Goal: Task Accomplishment & Management: Complete application form

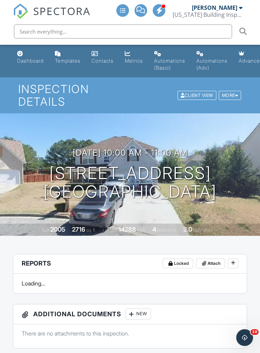
click at [24, 56] on link "Dashboard" at bounding box center [30, 58] width 32 height 20
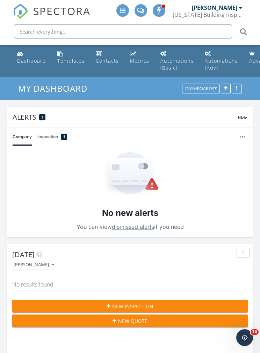
click at [39, 302] on button "New Inspection" at bounding box center [130, 305] width 236 height 13
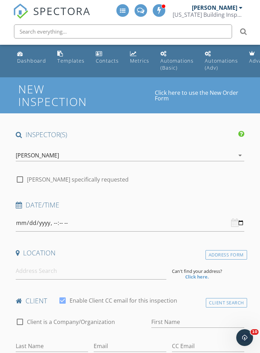
click at [216, 92] on link "Click here to use the New Order Form" at bounding box center [198, 95] width 87 height 11
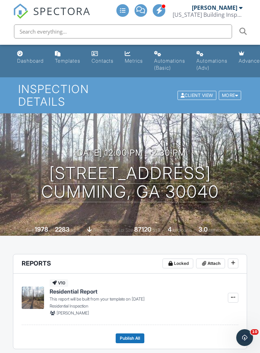
click at [24, 57] on link "Dashboard" at bounding box center [30, 58] width 32 height 20
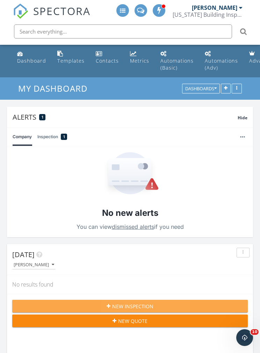
click at [52, 303] on div "New Inspection" at bounding box center [130, 305] width 224 height 7
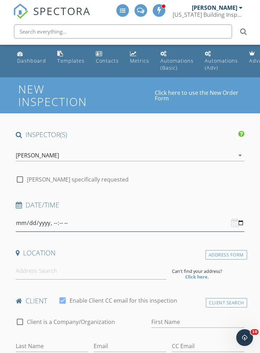
click at [146, 225] on input "datetime-local" at bounding box center [130, 222] width 229 height 17
type input "[DATE]T10:00"
click at [217, 96] on link "Click here to use the New Order Form" at bounding box center [198, 95] width 87 height 11
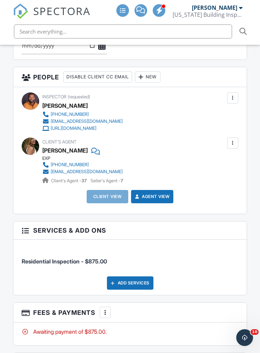
scroll to position [800, 0]
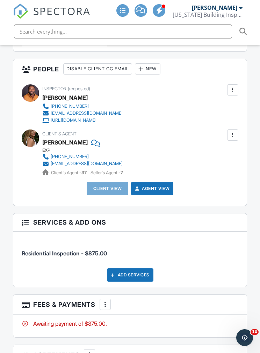
click at [158, 69] on div "New" at bounding box center [148, 68] width 26 height 11
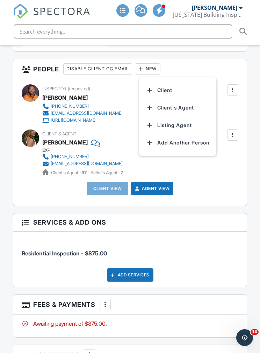
click at [179, 89] on li "Client" at bounding box center [177, 89] width 69 height 17
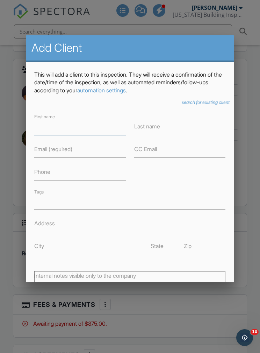
click at [102, 130] on input "First name" at bounding box center [80, 126] width 92 height 17
type input "[PERSON_NAME]"
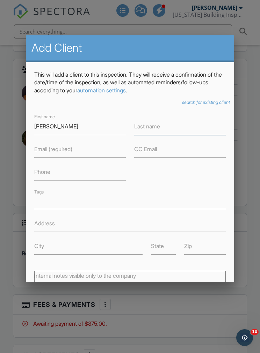
click at [178, 135] on input "Last name" at bounding box center [180, 126] width 92 height 17
type input "Ta"
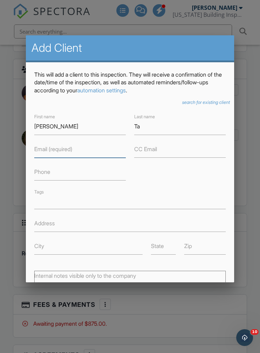
click at [94, 154] on input "Email (required)" at bounding box center [80, 148] width 92 height 17
type input "Hienchita@gmail.com"
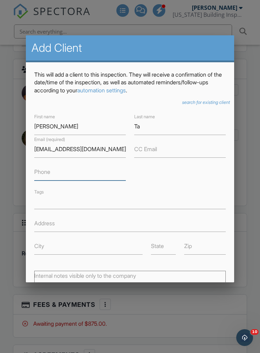
click at [38, 180] on input "Phone" at bounding box center [80, 171] width 92 height 17
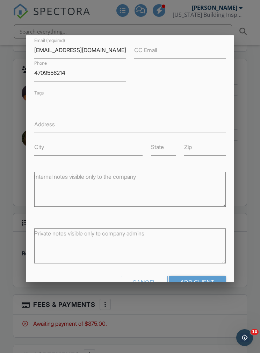
scroll to position [98, 0]
type input "4709556214"
click at [201, 281] on input "Add Client" at bounding box center [197, 282] width 57 height 13
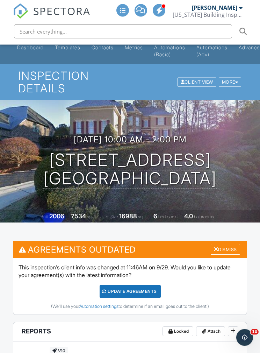
scroll to position [7, 0]
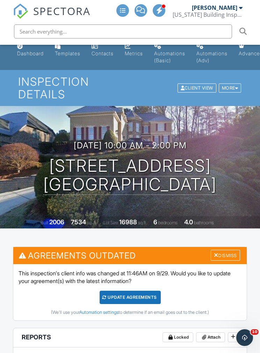
click at [63, 174] on h1 "2347 Lake Ridge Terrace Lawrenceville, GA 30043" at bounding box center [129, 175] width 173 height 37
click at [0, 0] on div at bounding box center [0, 0] width 0 height 0
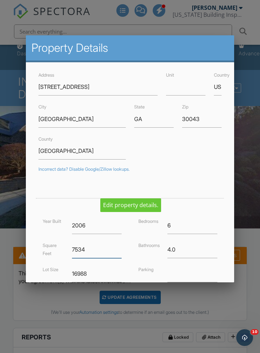
click at [81, 249] on input "7534" at bounding box center [97, 249] width 50 height 17
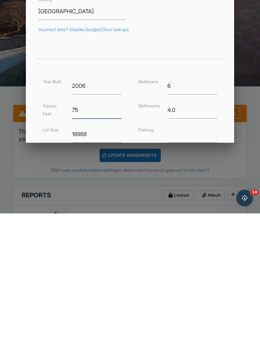
type input "7"
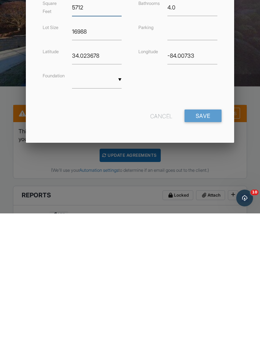
scroll to position [102, 0]
type input "5712"
click at [206, 249] on input "Save" at bounding box center [202, 255] width 37 height 13
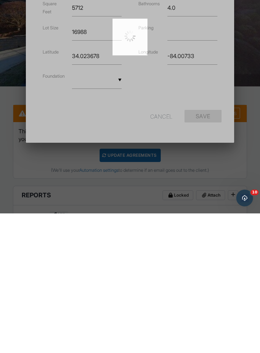
scroll to position [150, 0]
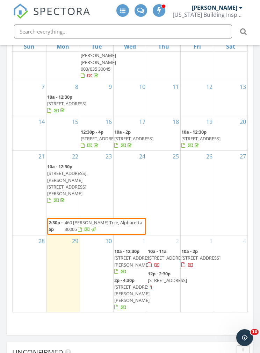
scroll to position [75, 0]
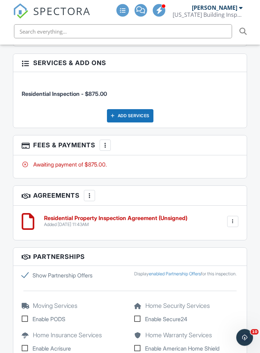
scroll to position [1083, 0]
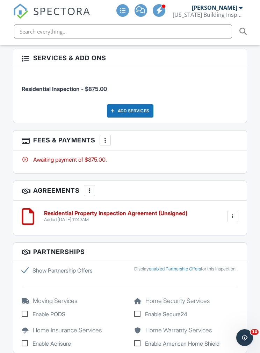
click at [106, 138] on div at bounding box center [105, 140] width 7 height 7
click at [106, 137] on div at bounding box center [105, 140] width 7 height 7
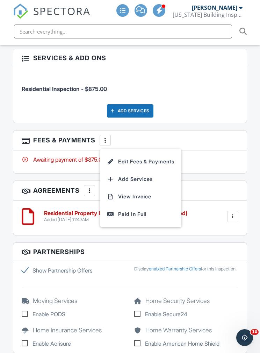
click at [164, 161] on li "Edit Fees & Payments" at bounding box center [140, 161] width 73 height 17
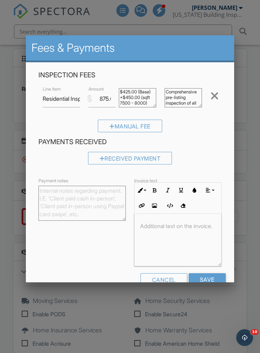
click at [153, 118] on div "Inspection Fees Line Item Residential Inspection $ Amount 875.00 $425.00 (Base)…" at bounding box center [129, 104] width 191 height 67
click at [217, 100] on div at bounding box center [214, 95] width 8 height 11
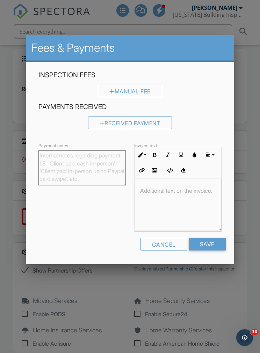
click at [165, 249] on div "Cancel" at bounding box center [163, 244] width 47 height 13
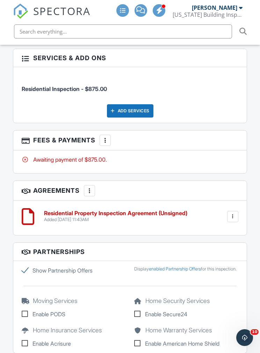
click at [106, 139] on div at bounding box center [105, 140] width 7 height 7
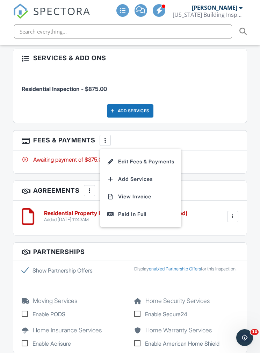
click at [149, 176] on li "Add Services" at bounding box center [140, 178] width 73 height 17
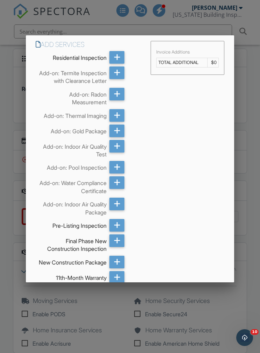
click at [116, 58] on icon at bounding box center [117, 57] width 7 height 13
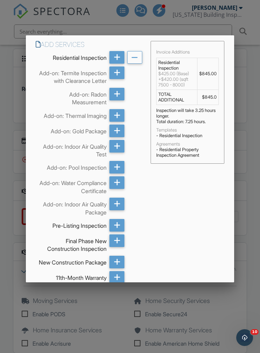
click at [137, 61] on icon at bounding box center [134, 57] width 7 height 13
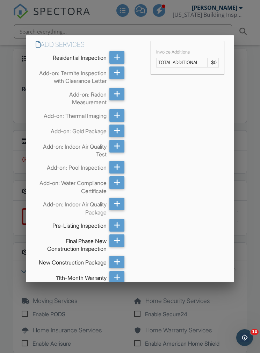
click at [200, 324] on div at bounding box center [130, 185] width 260 height 441
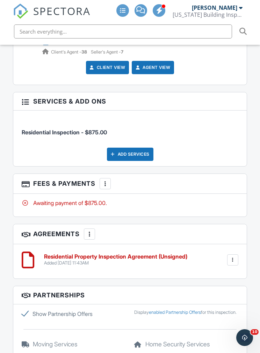
scroll to position [1041, 0]
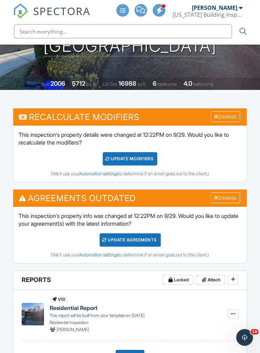
scroll to position [146, 0]
click at [151, 158] on div "UPDATE Modifiers" at bounding box center [130, 158] width 55 height 13
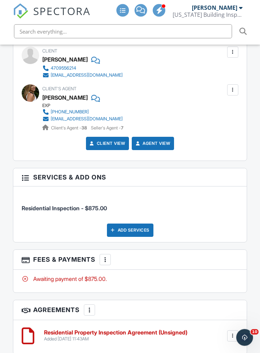
scroll to position [964, 0]
click at [105, 259] on div at bounding box center [105, 259] width 7 height 7
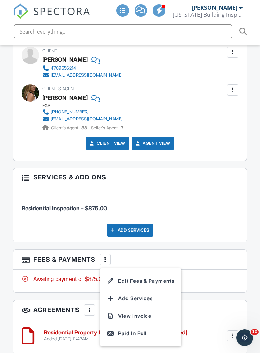
click at [110, 277] on div at bounding box center [110, 280] width 7 height 7
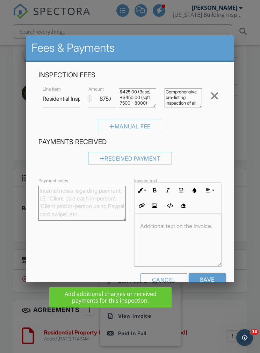
click at [217, 95] on div at bounding box center [214, 95] width 8 height 11
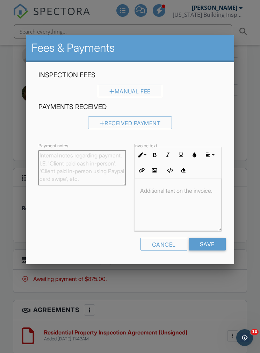
click at [213, 244] on input "Save" at bounding box center [207, 244] width 37 height 13
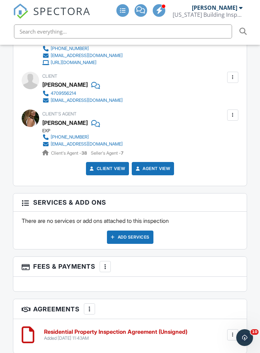
scroll to position [978, 0]
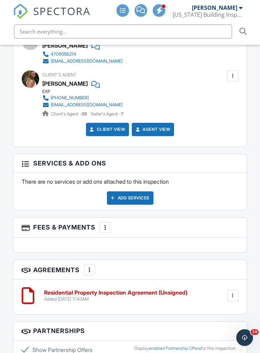
click at [137, 193] on div "Add Services" at bounding box center [130, 197] width 46 height 13
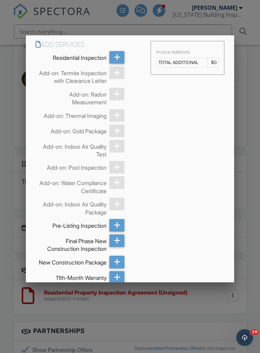
click at [117, 56] on icon at bounding box center [117, 57] width 7 height 13
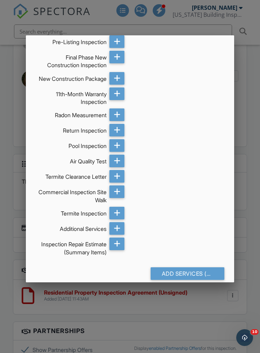
scroll to position [183, 0]
click at [190, 280] on div "Add Services (+ $620.0)" at bounding box center [188, 273] width 74 height 13
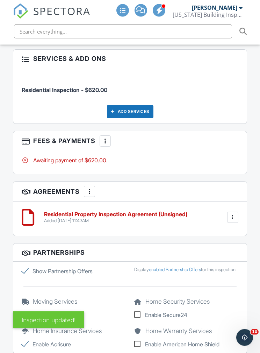
scroll to position [1172, 0]
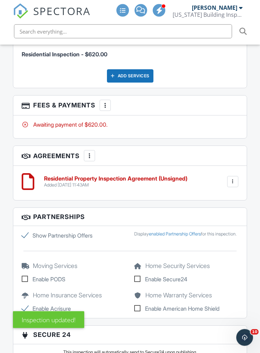
click at [106, 102] on div at bounding box center [105, 105] width 7 height 7
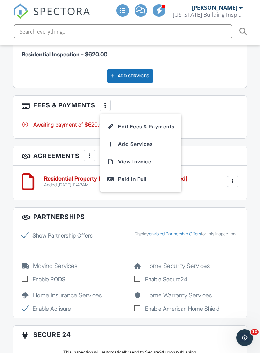
click at [162, 125] on li "Edit Fees & Payments" at bounding box center [140, 126] width 73 height 17
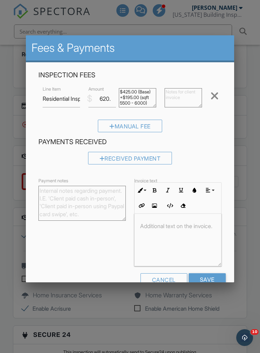
click at [131, 105] on textarea "$425.00 (Base) +$195.00 (sqft 5500 - 6000)" at bounding box center [137, 97] width 37 height 19
click at [129, 105] on textarea "$425.00 (Base) +$195.00 (sqft 5500 - 6000)" at bounding box center [137, 97] width 37 height 19
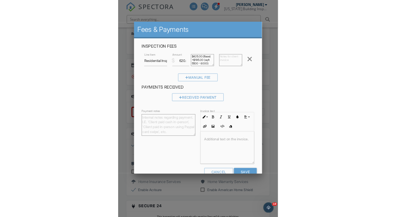
scroll to position [11, 0]
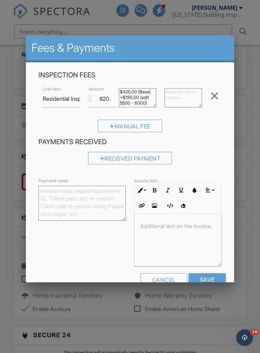
click at [133, 94] on textarea "$425.00 (Base) +$195.00 (sqft 5500 - 6000)" at bounding box center [137, 97] width 37 height 19
type textarea "$425.00 (Base) +$275.00 (sqft 5500 - 6000)"
click at [103, 102] on input "620.00" at bounding box center [102, 98] width 28 height 17
click at [103, 99] on input "620.00" at bounding box center [102, 98] width 28 height 17
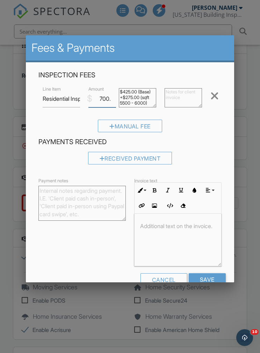
type input "700.00"
click at [182, 228] on p at bounding box center [177, 226] width 75 height 8
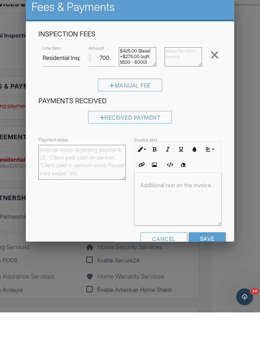
click at [186, 88] on textarea at bounding box center [183, 97] width 37 height 19
click at [179, 88] on textarea at bounding box center [183, 97] width 37 height 19
paste textarea "Comprehensive inspection of all major systems and components with detailed phot…"
click at [184, 88] on textarea "Comprehensive inspection of all major systems and components with detailed phot…" at bounding box center [183, 97] width 37 height 19
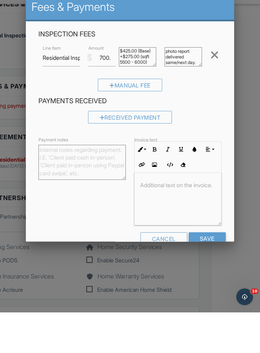
click at [186, 88] on textarea "Comprehensive inspection of all major systems and components with detailed phot…" at bounding box center [183, 97] width 37 height 19
click at [185, 88] on textarea "Comprehensive inspection of all major systems and components with detailed phot…" at bounding box center [183, 97] width 37 height 19
click at [181, 88] on textarea "Comprehensive inspection of all major systems and components with detailed phot…" at bounding box center [183, 97] width 37 height 19
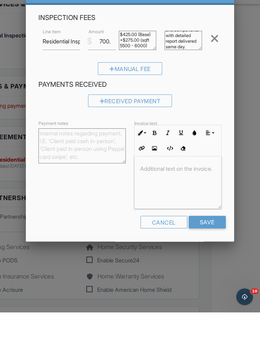
scroll to position [1191, 48]
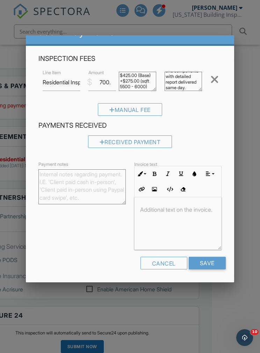
type textarea "Comprehensive inspection of all major systems and components with detailed repo…"
click at [214, 261] on input "Save" at bounding box center [207, 262] width 37 height 13
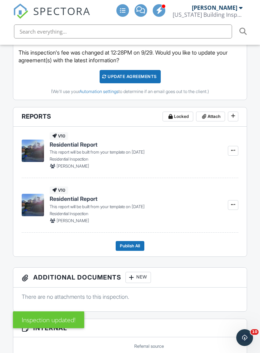
click at [234, 149] on icon at bounding box center [233, 150] width 4 height 5
click at [207, 198] on span "Delete Report" at bounding box center [191, 201] width 31 height 7
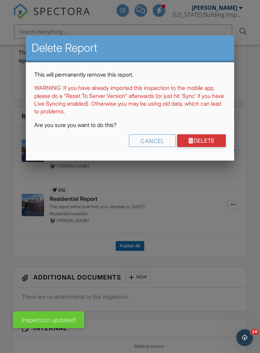
click at [219, 139] on link "Delete" at bounding box center [201, 140] width 49 height 13
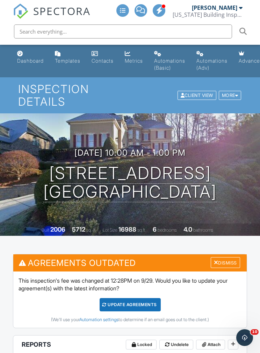
click at [146, 299] on div "Update Agreements" at bounding box center [130, 304] width 61 height 13
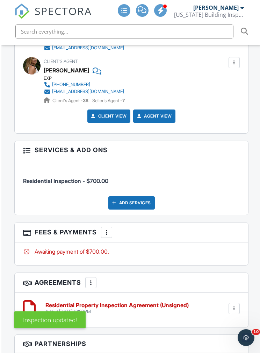
scroll to position [957, 0]
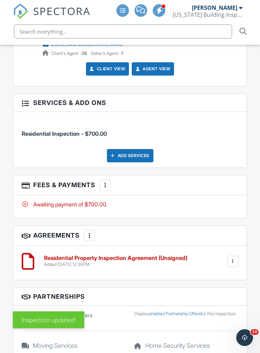
click at [109, 182] on div at bounding box center [105, 184] width 7 height 7
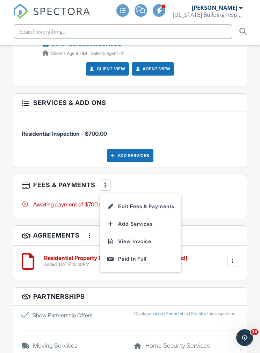
click at [150, 243] on li "View Invoice" at bounding box center [140, 240] width 73 height 17
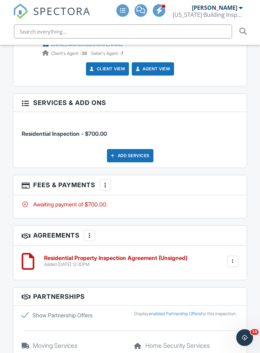
scroll to position [985, 0]
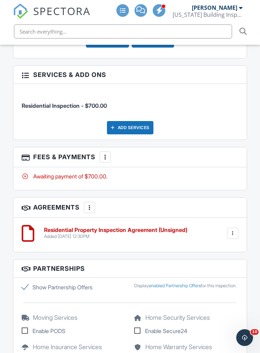
click at [107, 153] on div at bounding box center [105, 156] width 7 height 7
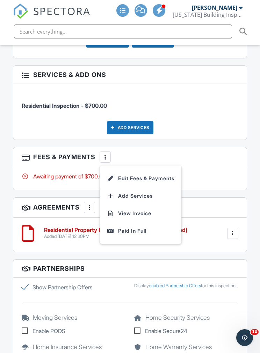
click at [164, 176] on li "Edit Fees & Payments" at bounding box center [140, 177] width 73 height 17
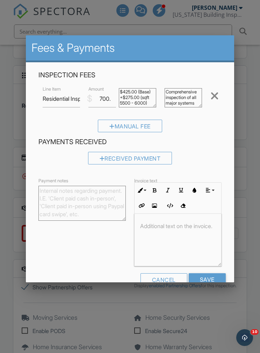
click at [140, 92] on textarea "$425.00 (Base) +$275.00 (sqft 5500 - 6000)" at bounding box center [137, 97] width 37 height 19
click at [128, 93] on textarea "$425.00 (Base) +$275.00 (sqft 5500 - 6000)" at bounding box center [137, 97] width 37 height 19
click at [124, 93] on textarea "$425.00 (Base) +$275.00 (sqft 5500 - 6000)" at bounding box center [137, 97] width 37 height 19
click at [191, 105] on textarea "Comprehensive inspection of all major systems and components with detailed repo…" at bounding box center [183, 97] width 37 height 19
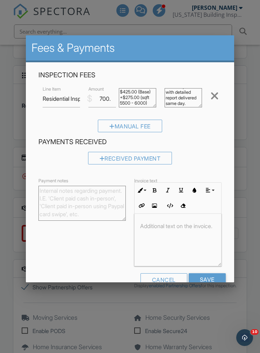
scroll to position [44, 0]
paste textarea "$425.00 (Base) +$275.00 (sqft 5500 - 6000)"
type textarea "Comprehensive inspection of all major systems and components with detailed repo…"
click at [213, 274] on input "Save" at bounding box center [207, 279] width 37 height 13
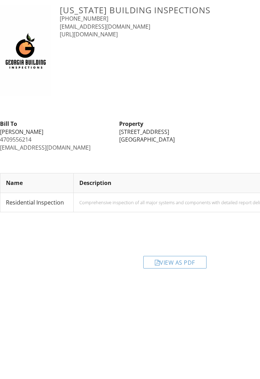
click at [196, 273] on div "View as PDF" at bounding box center [174, 279] width 63 height 13
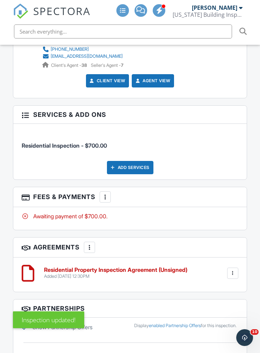
scroll to position [945, 0]
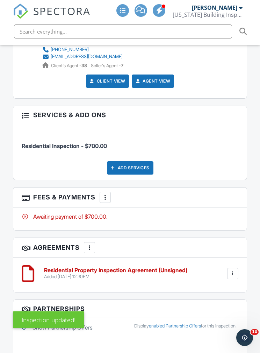
click at [106, 195] on div at bounding box center [105, 197] width 7 height 7
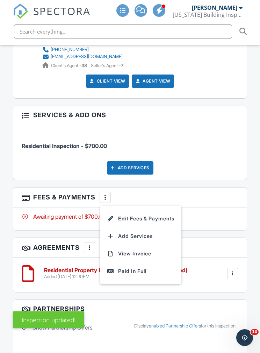
click at [149, 251] on li "View Invoice" at bounding box center [140, 253] width 73 height 17
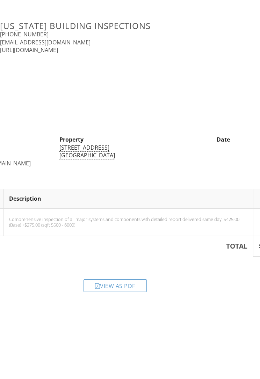
scroll to position [0, 59]
